Goal: Navigation & Orientation: Find specific page/section

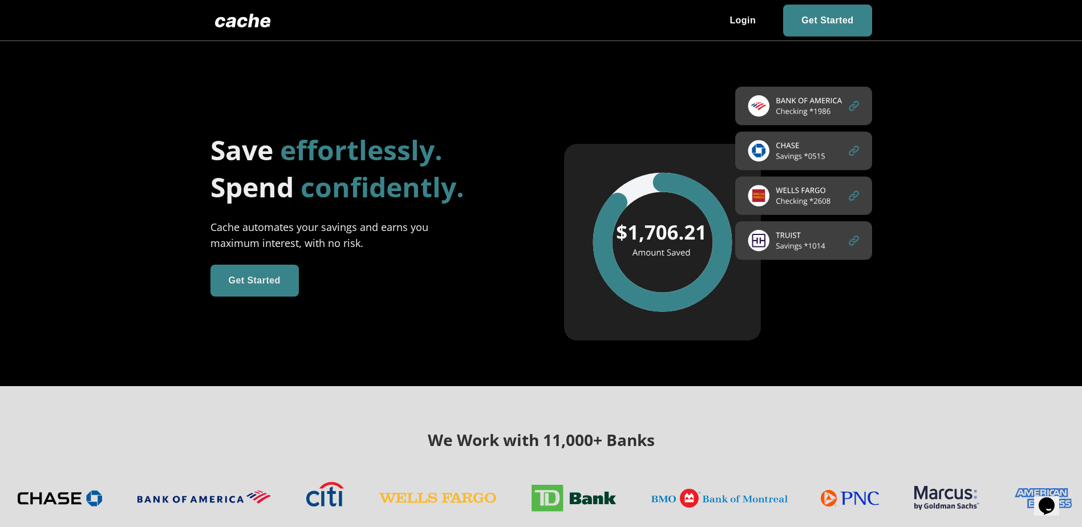
click at [355, 268] on div "Save effortlessly. Spend confidently. Cache automates your savings and earns yo…" at bounding box center [342, 213] width 354 height 165
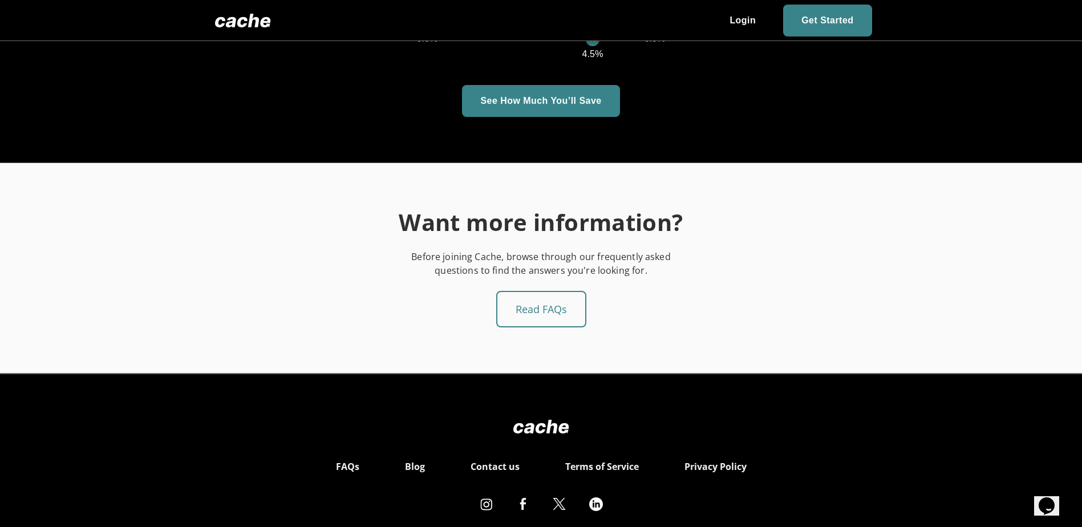
scroll to position [1919, 0]
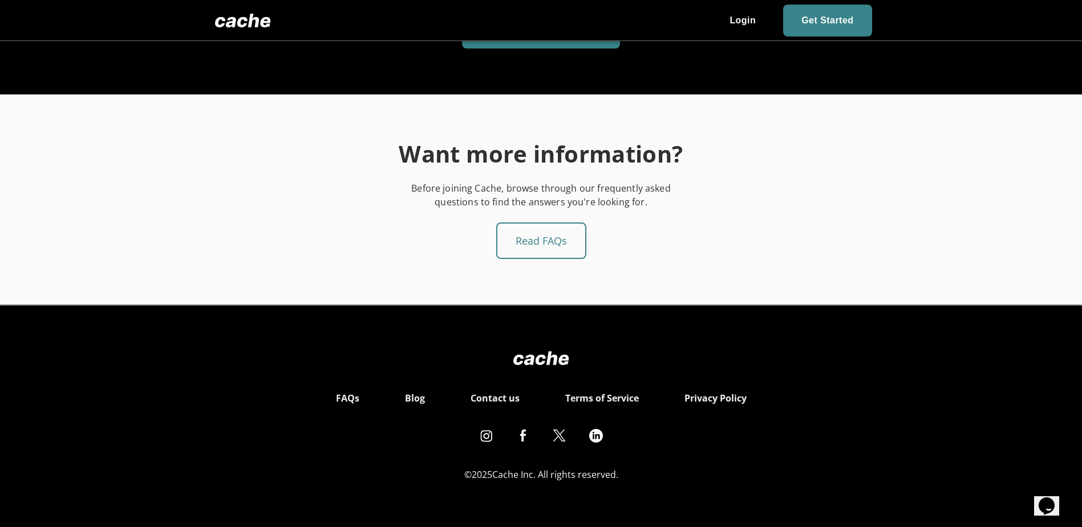
click at [348, 399] on link "FAQs" at bounding box center [347, 398] width 23 height 16
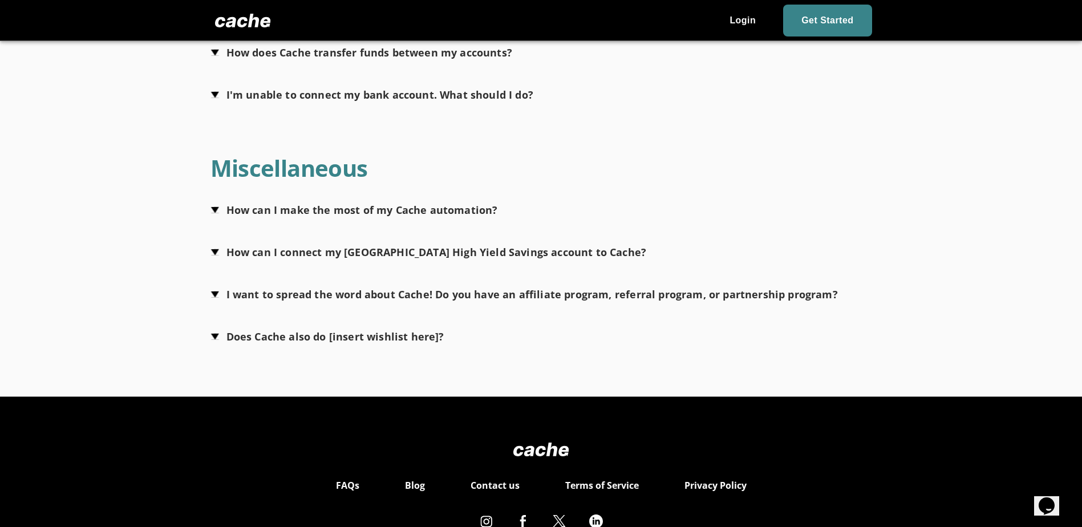
scroll to position [875, 0]
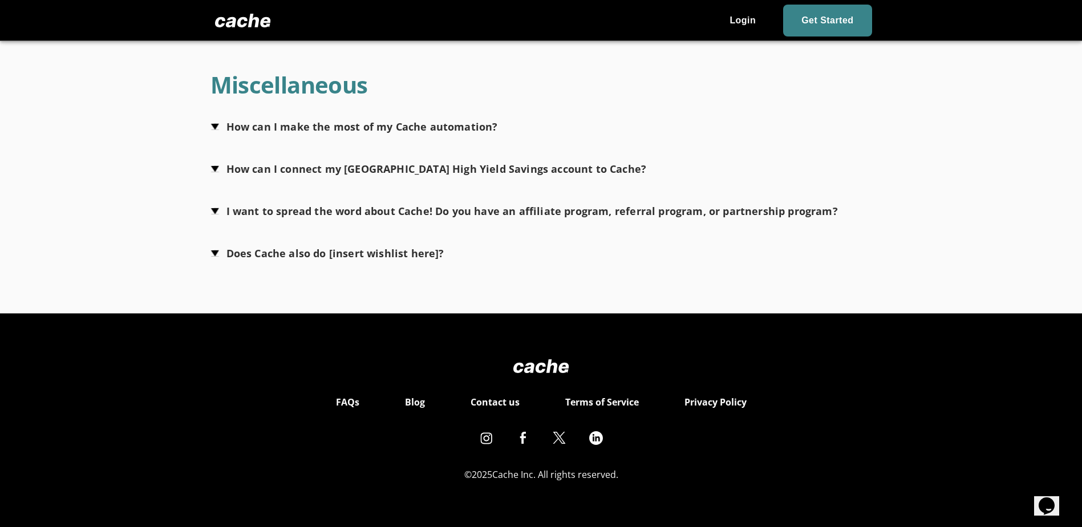
click at [423, 405] on link "Blog" at bounding box center [415, 402] width 20 height 13
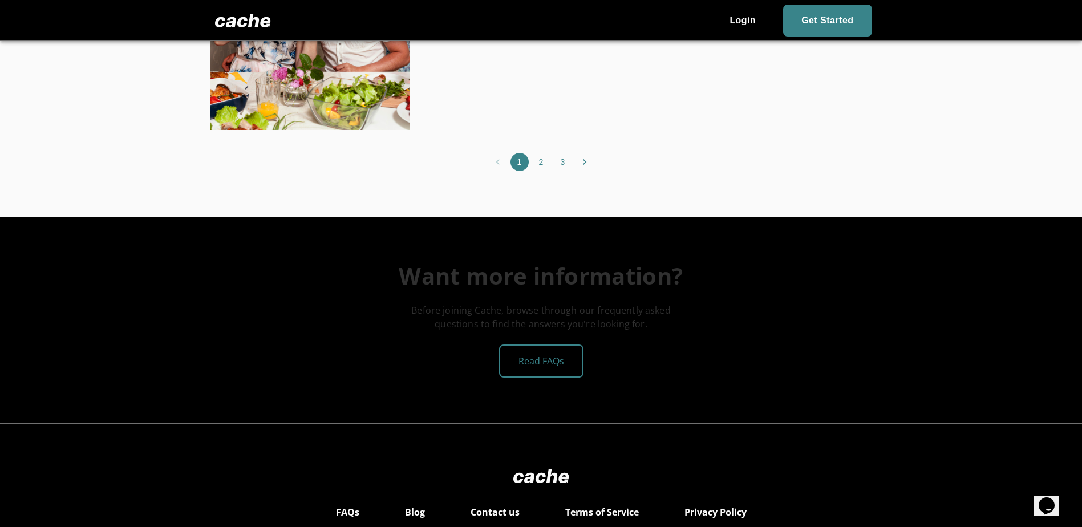
scroll to position [3187, 0]
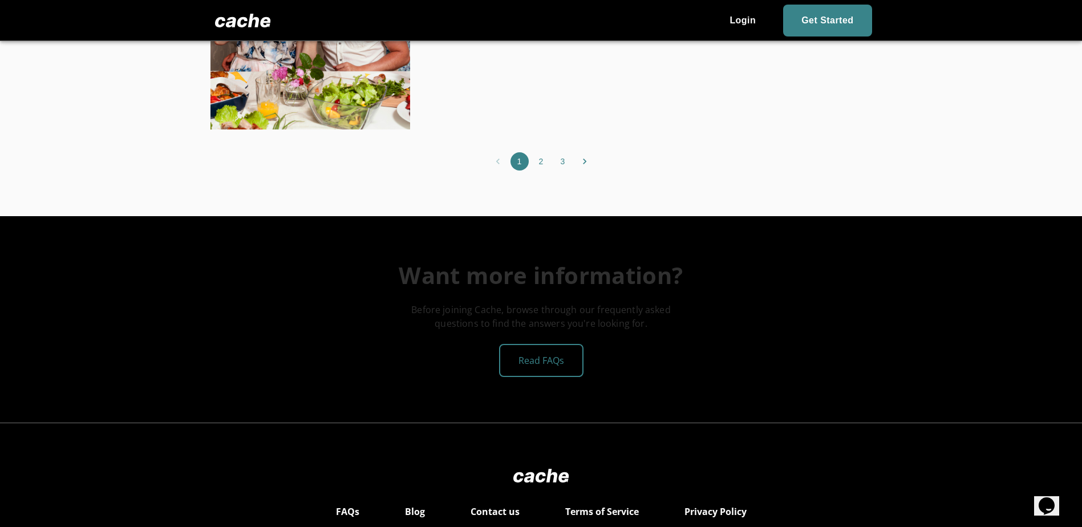
click at [548, 349] on div "Read FAQs" at bounding box center [541, 360] width 84 height 33
